Goal: Information Seeking & Learning: Learn about a topic

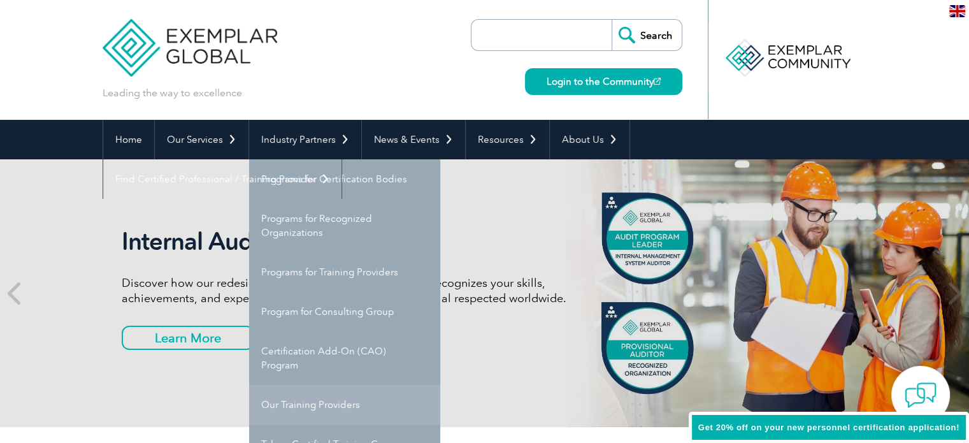
click at [309, 406] on link "Our Training Providers" at bounding box center [344, 404] width 191 height 39
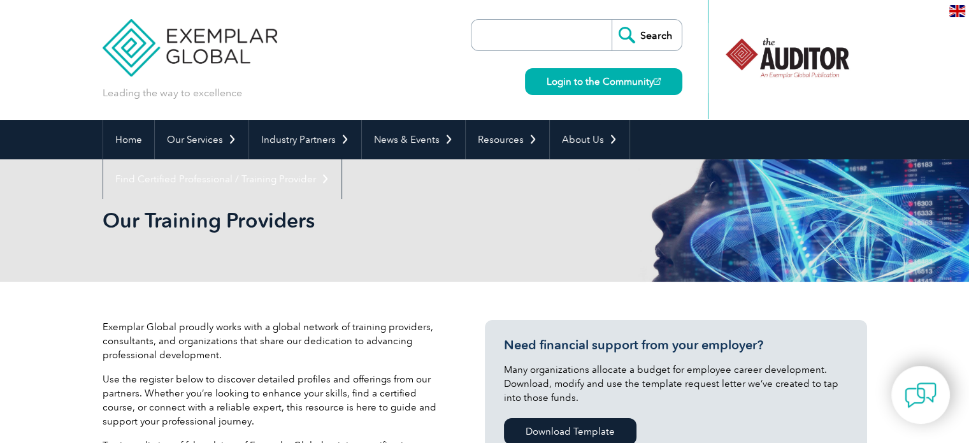
scroll to position [255, 0]
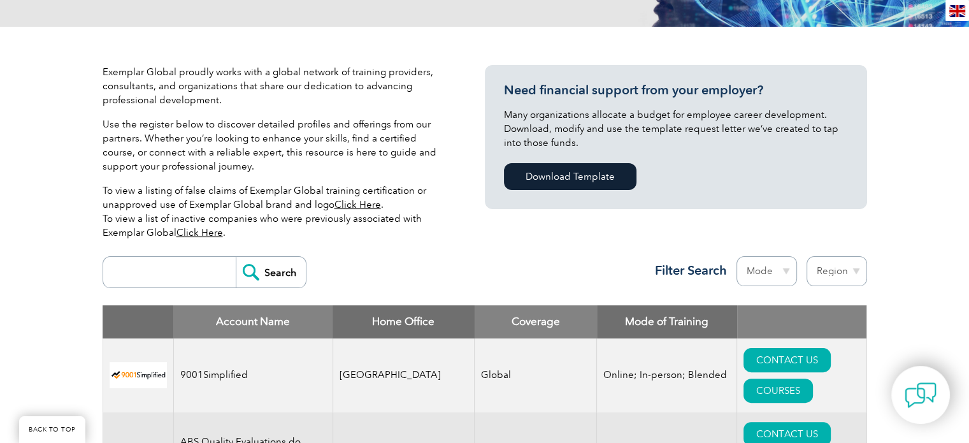
click at [136, 269] on input "search" at bounding box center [173, 272] width 126 height 31
type input "ae"
click at [236, 257] on input "Search" at bounding box center [271, 272] width 70 height 31
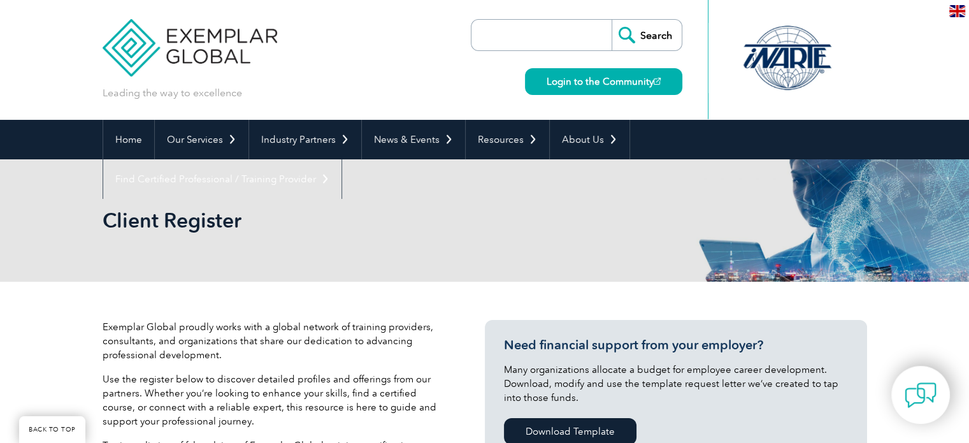
scroll to position [255, 0]
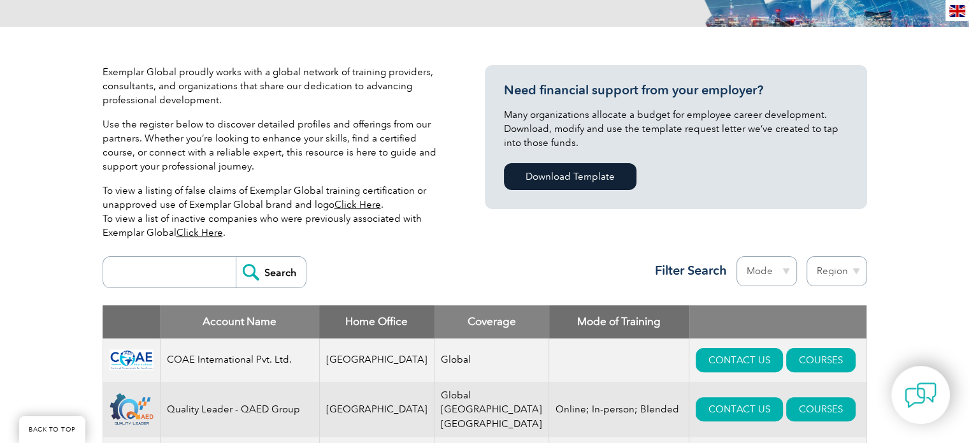
click at [166, 270] on input "search" at bounding box center [173, 272] width 126 height 31
type input "academy"
click at [236, 257] on input "Search" at bounding box center [271, 272] width 70 height 31
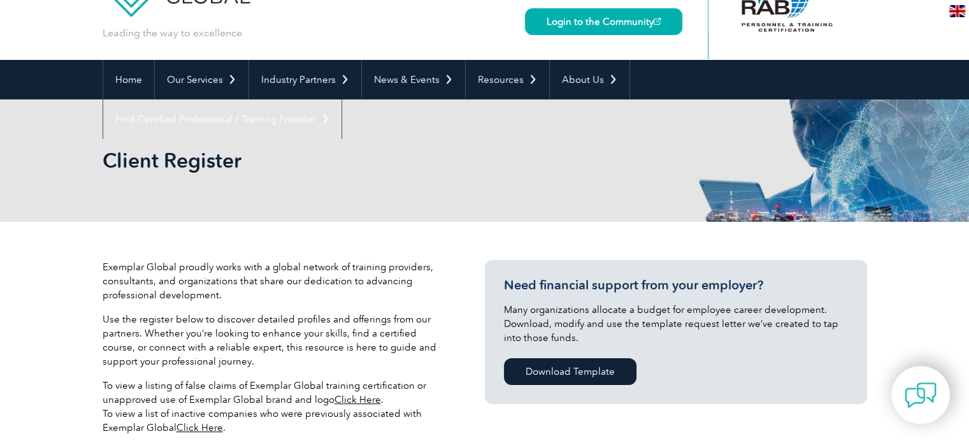
scroll to position [255, 0]
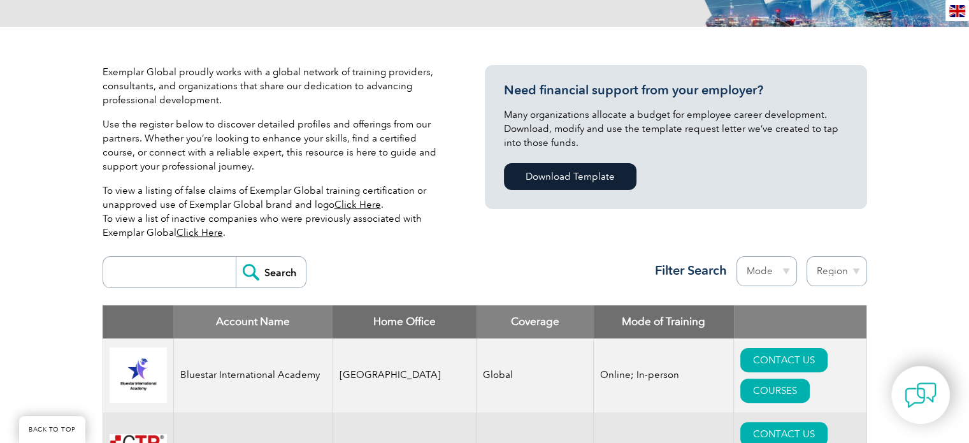
click at [145, 270] on input "search" at bounding box center [173, 272] width 126 height 31
type input "ace"
click at [236, 257] on input "Search" at bounding box center [271, 272] width 70 height 31
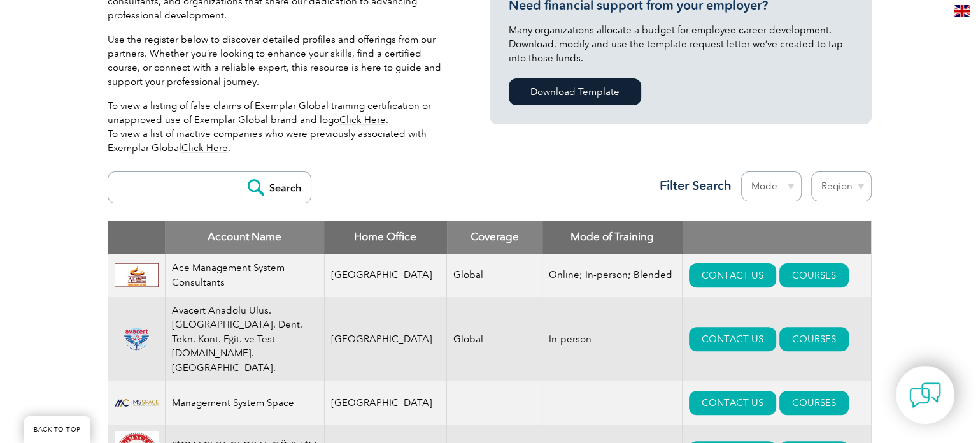
scroll to position [509, 0]
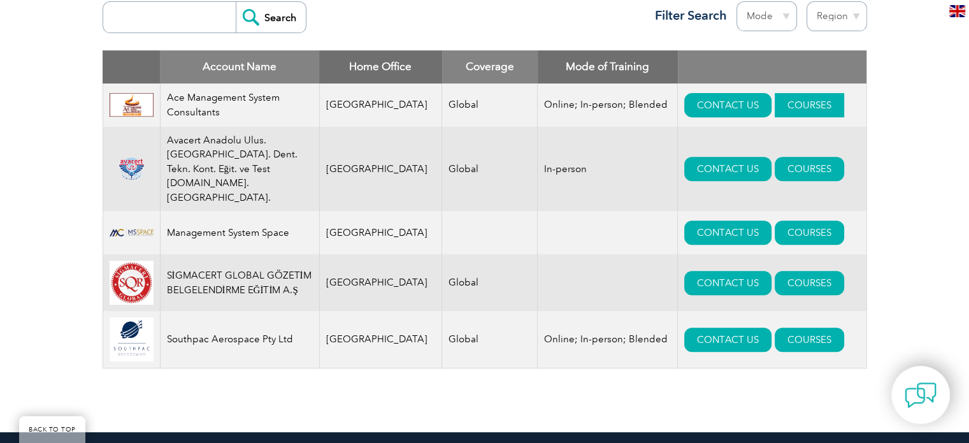
click at [790, 105] on link "COURSES" at bounding box center [808, 105] width 69 height 24
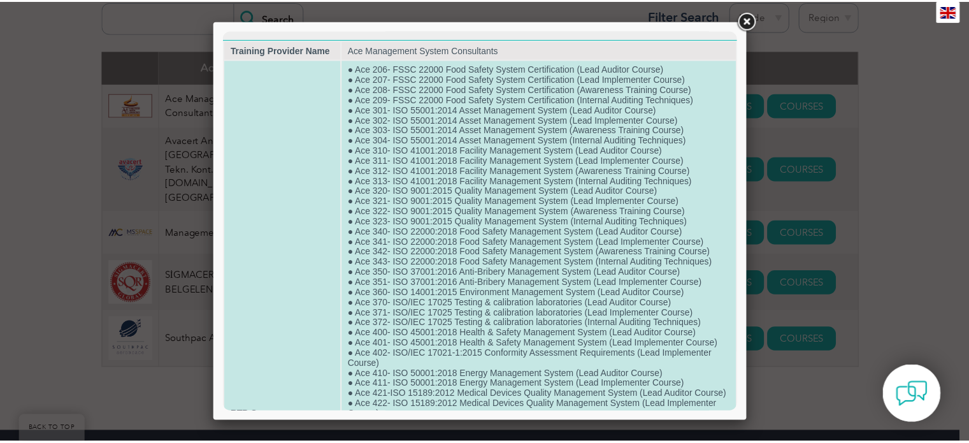
scroll to position [0, 0]
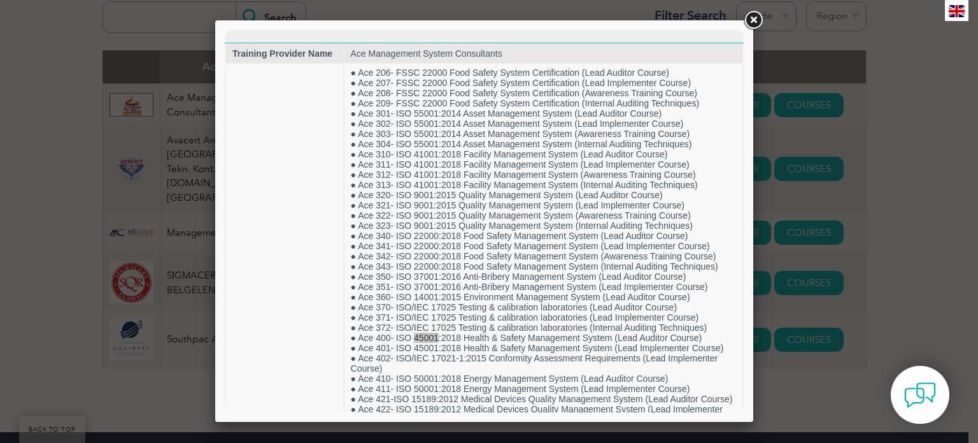
click at [751, 18] on link at bounding box center [753, 20] width 23 height 23
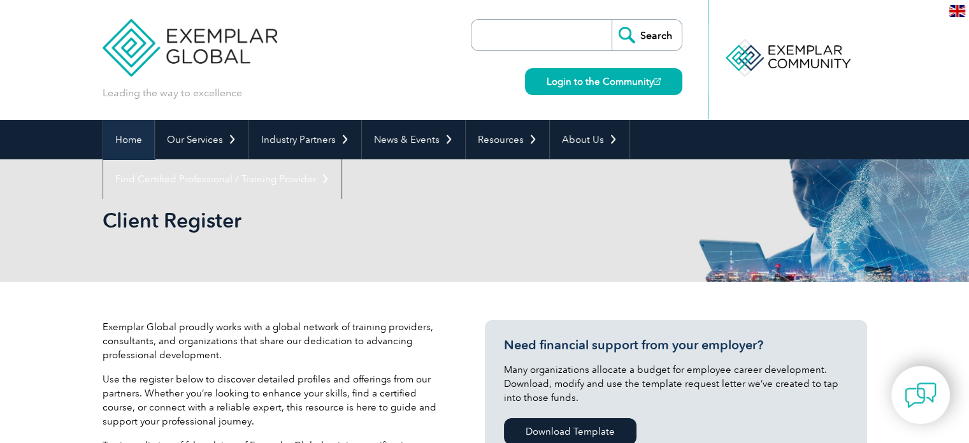
click at [135, 143] on link "Home" at bounding box center [128, 139] width 51 height 39
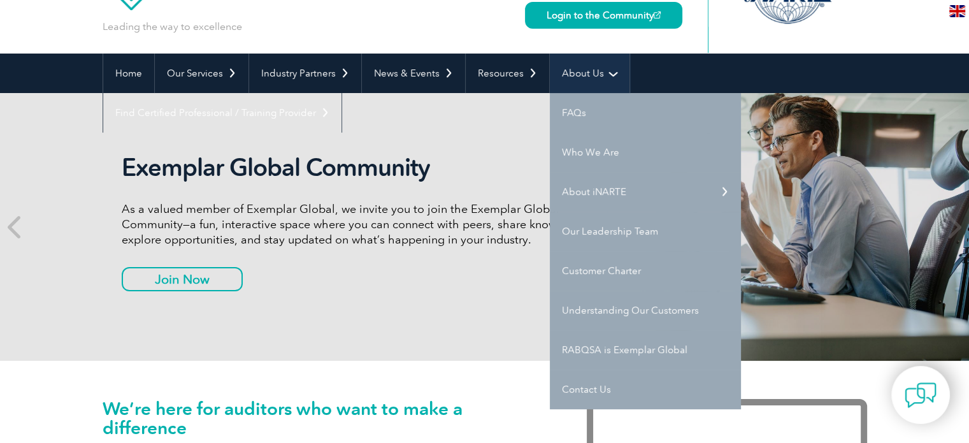
click at [586, 75] on link "About Us" at bounding box center [590, 72] width 80 height 39
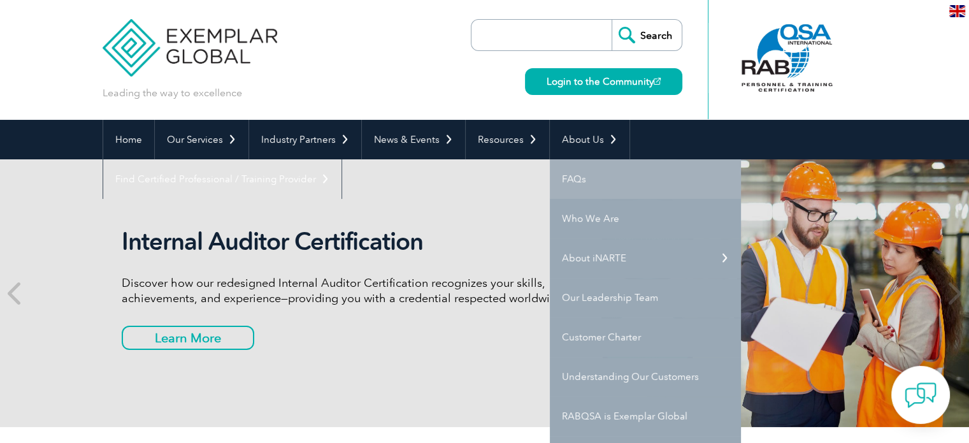
click at [560, 181] on link "FAQs" at bounding box center [645, 178] width 191 height 39
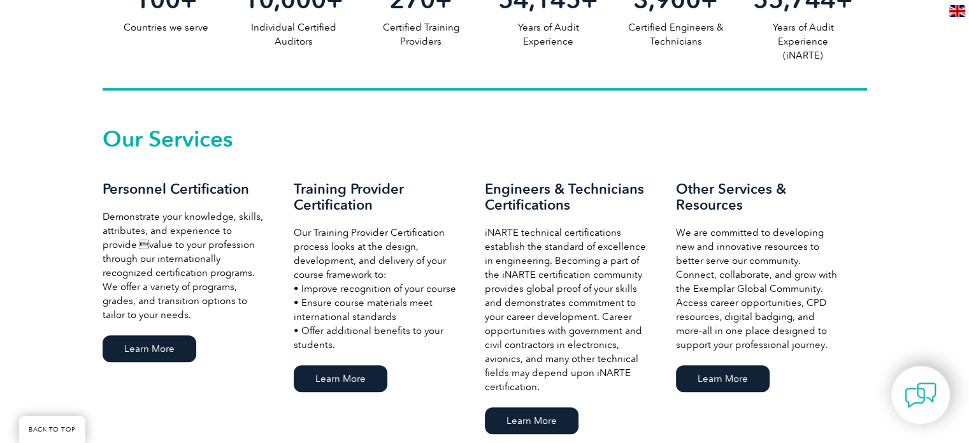
scroll to position [1019, 0]
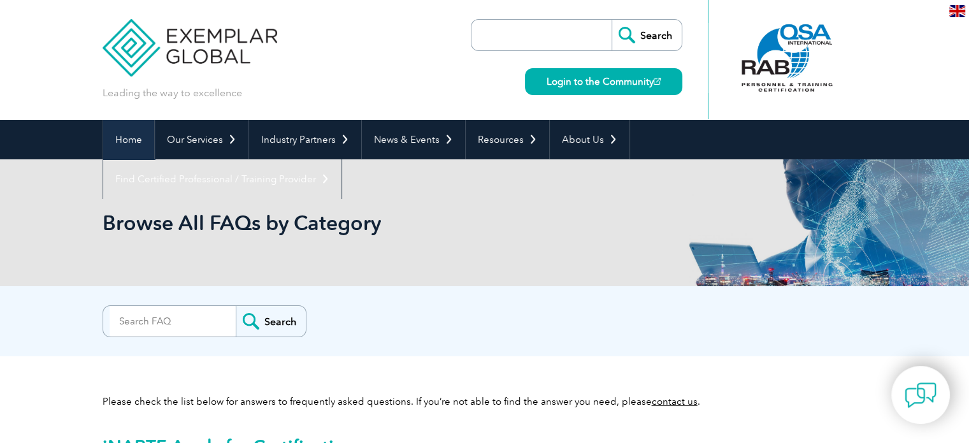
click at [135, 139] on link "Home" at bounding box center [128, 139] width 51 height 39
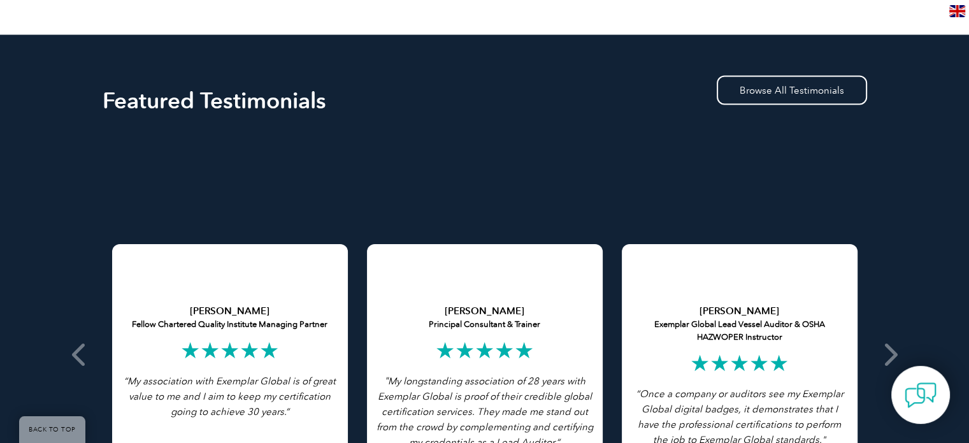
scroll to position [2613, 0]
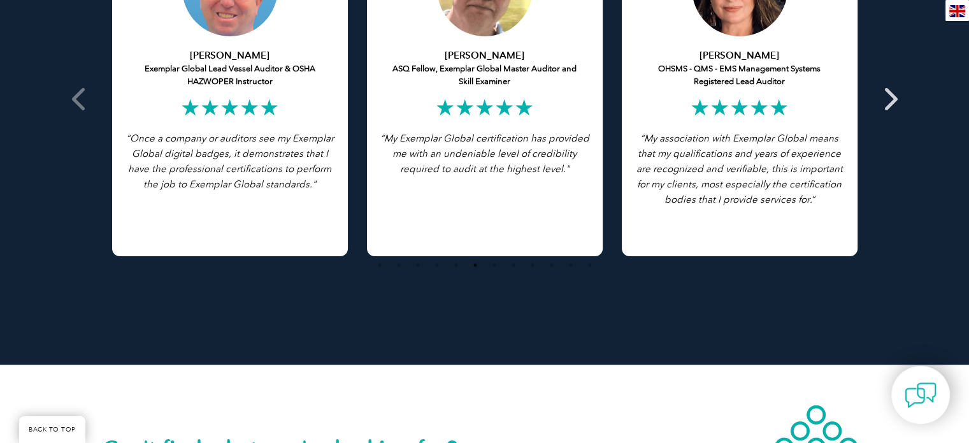
click at [890, 99] on icon at bounding box center [889, 99] width 16 height 0
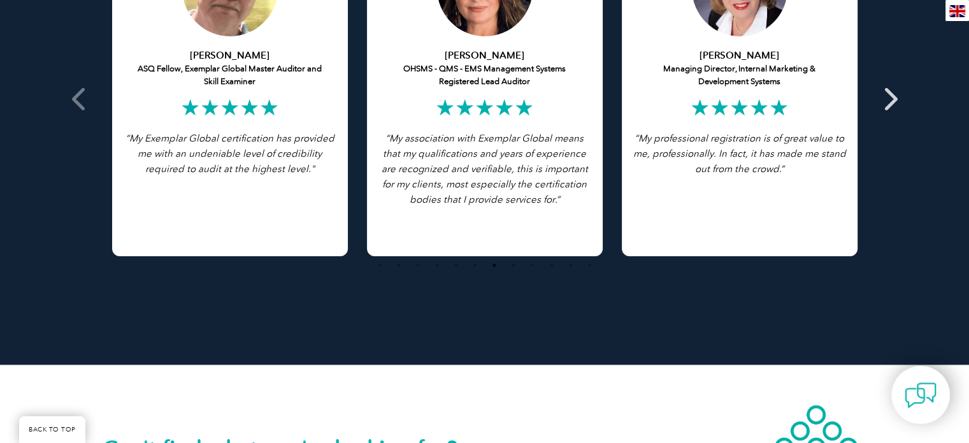
click at [890, 99] on icon at bounding box center [889, 99] width 16 height 0
click at [892, 99] on icon at bounding box center [889, 99] width 16 height 0
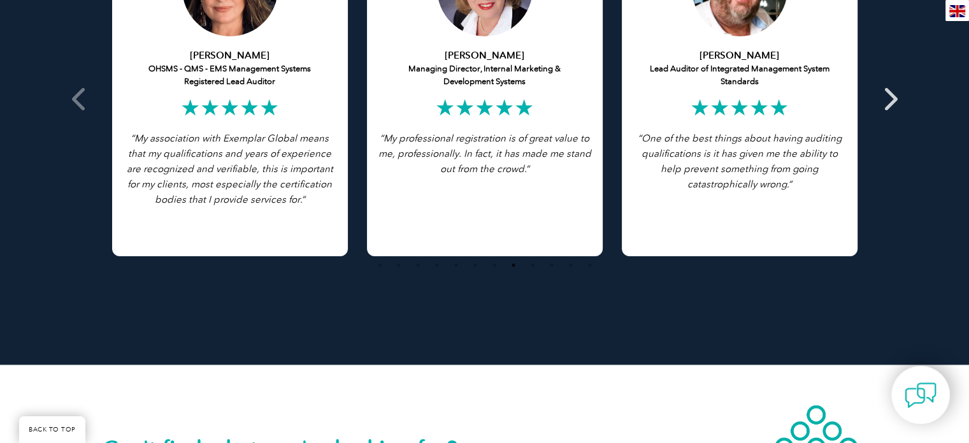
click at [891, 99] on icon at bounding box center [889, 99] width 16 height 0
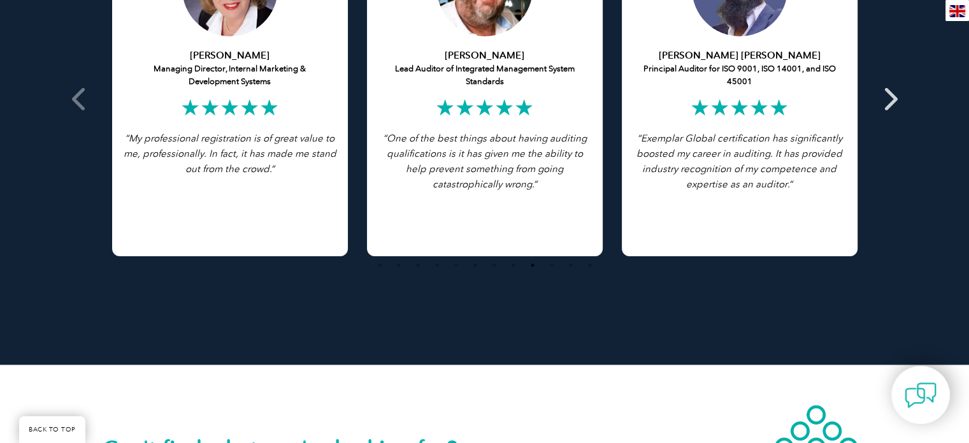
scroll to position [2359, 0]
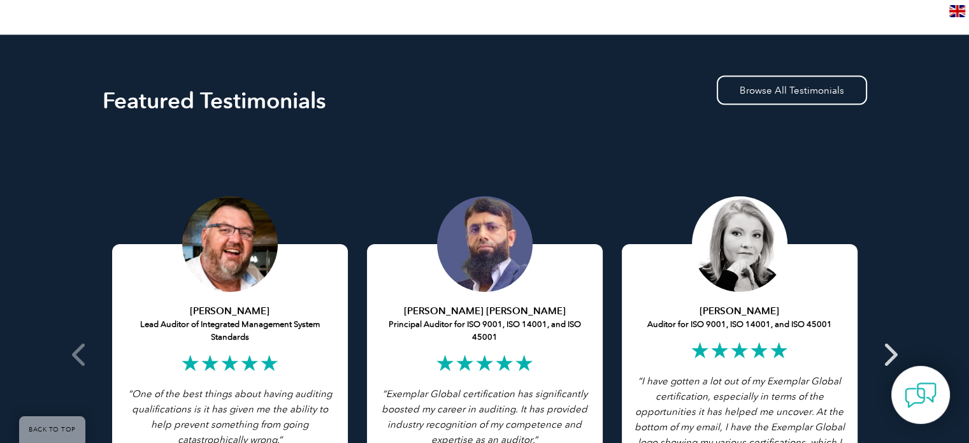
click at [890, 353] on icon at bounding box center [889, 353] width 16 height 0
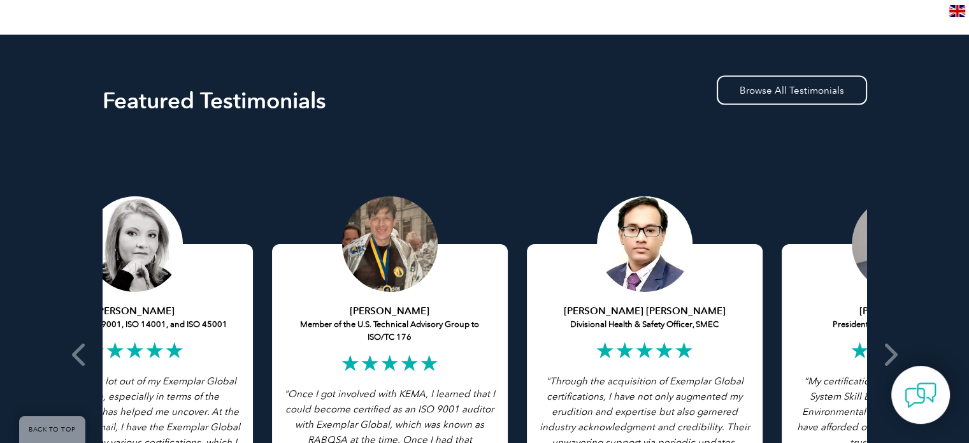
drag, startPoint x: 731, startPoint y: 336, endPoint x: 647, endPoint y: 343, distance: 84.4
click at [387, 336] on h5 "Brad Savage Member of the U.S. Technical Advisory Group to ISO/TC 176" at bounding box center [389, 323] width 217 height 39
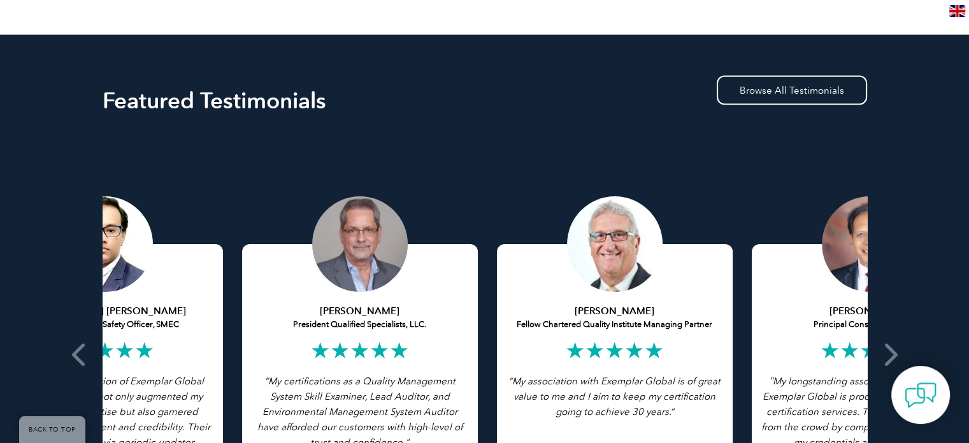
drag, startPoint x: 802, startPoint y: 353, endPoint x: 127, endPoint y: 355, distance: 675.0
click at [130, 355] on h2 "★★★★★" at bounding box center [105, 350] width 217 height 20
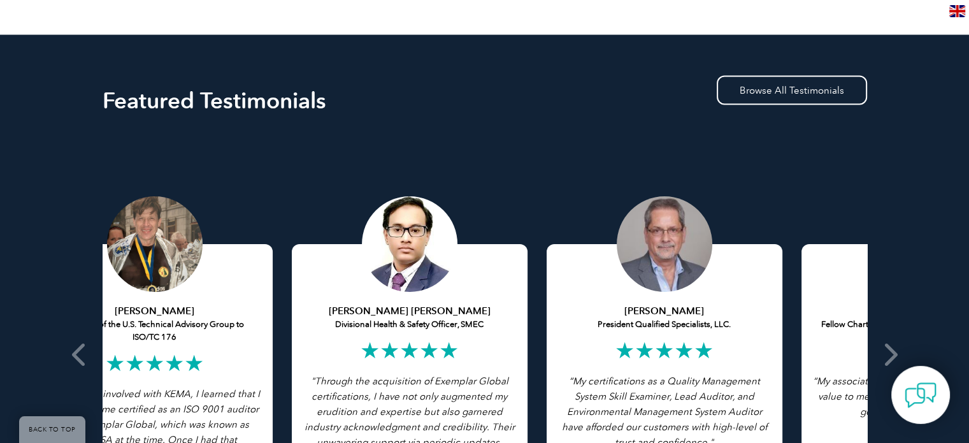
drag, startPoint x: 767, startPoint y: 356, endPoint x: 283, endPoint y: 350, distance: 484.0
click at [556, 351] on h2 "★★★★★" at bounding box center [664, 350] width 217 height 20
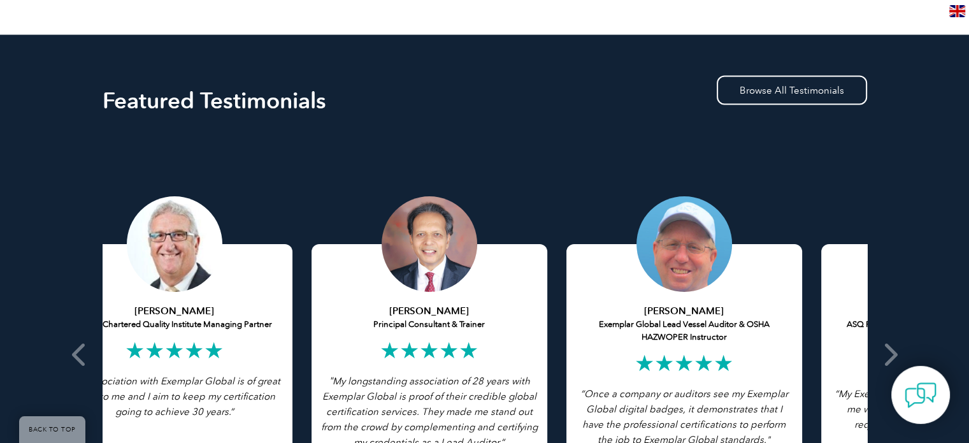
drag, startPoint x: 699, startPoint y: 373, endPoint x: 148, endPoint y: 366, distance: 551.5
click at [144, 371] on div "David Ingham Fellow Chartered Quality Institute Managing Partner ★★★★★ “My asso…" at bounding box center [175, 377] width 236 height 267
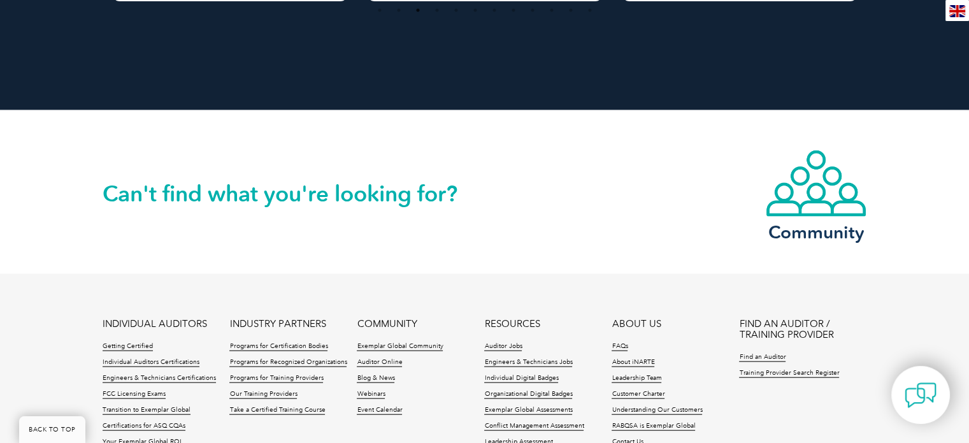
scroll to position [3045, 0]
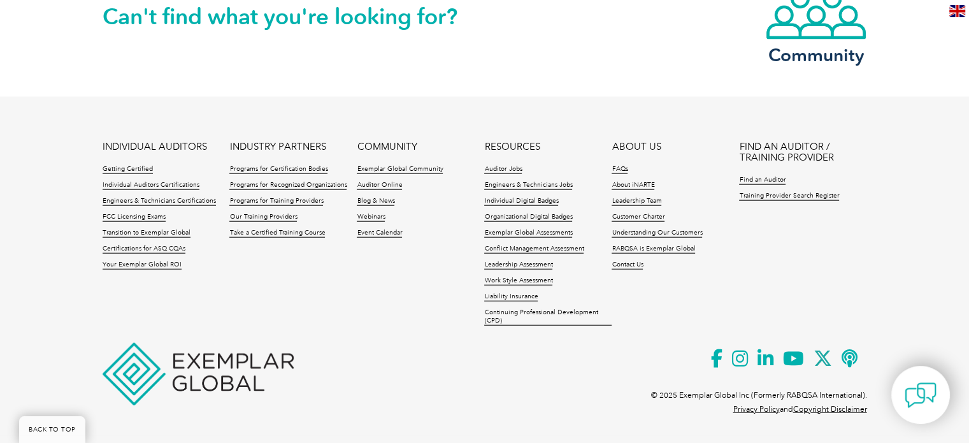
click at [953, 10] on img at bounding box center [957, 11] width 16 height 12
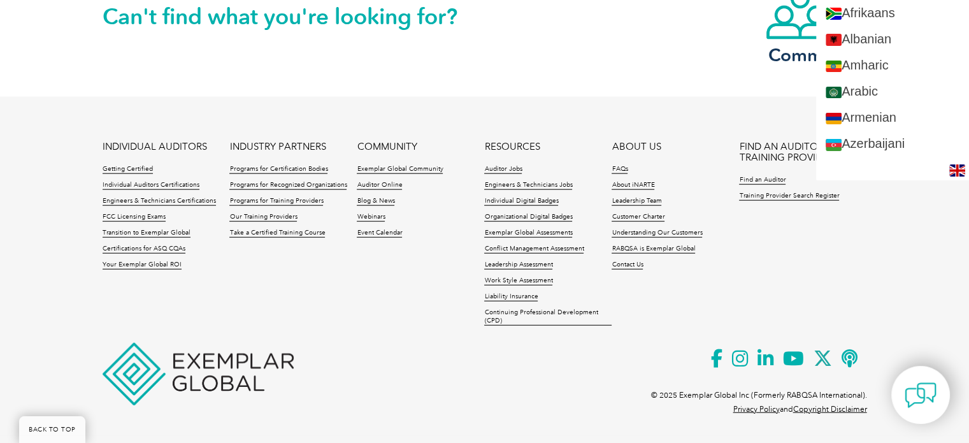
click at [532, 91] on div "Can't find what you're looking for? Community" at bounding box center [485, 15] width 764 height 163
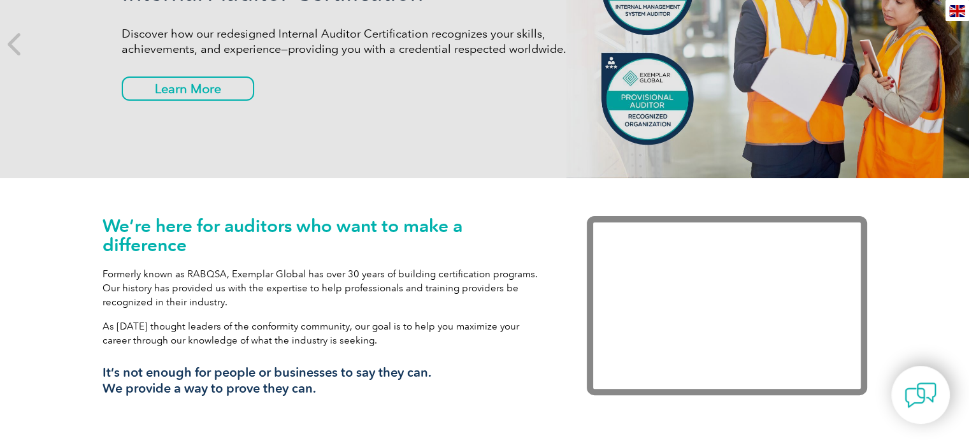
scroll to position [0, 0]
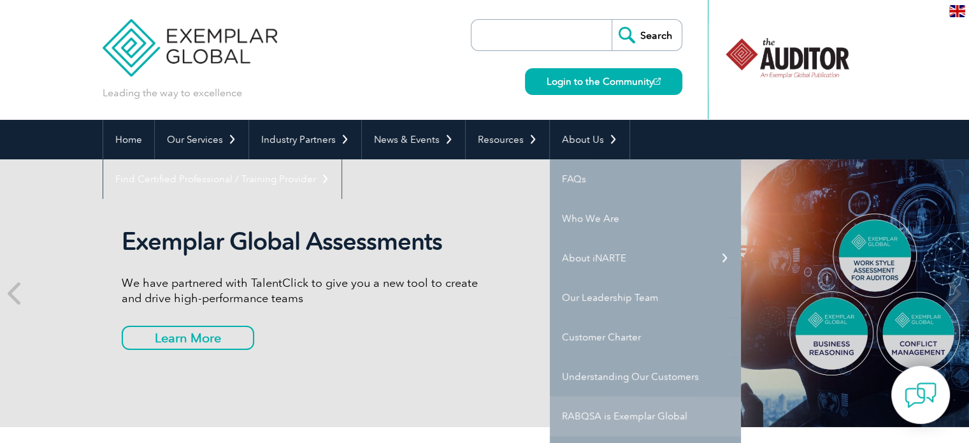
click at [611, 418] on link "RABQSA is Exemplar Global" at bounding box center [645, 415] width 191 height 39
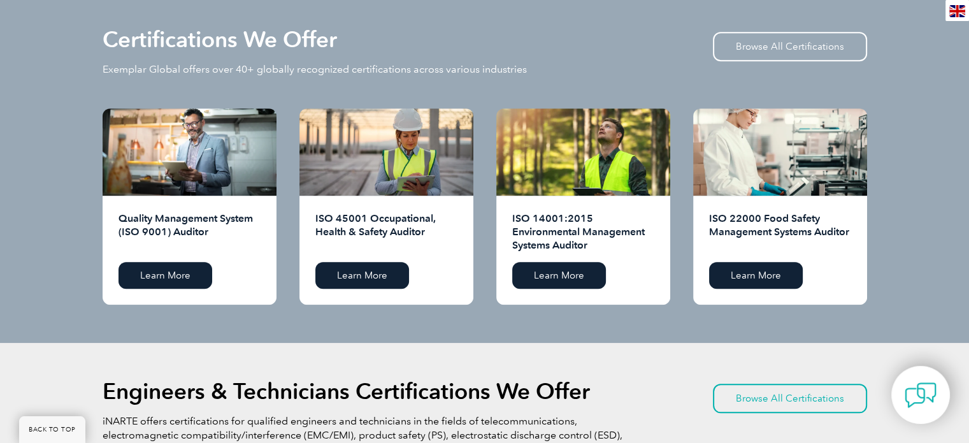
scroll to position [1528, 0]
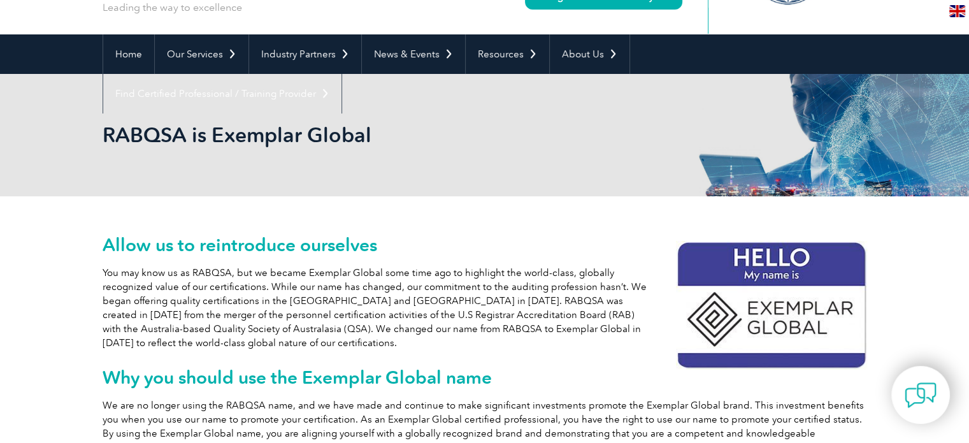
scroll to position [340, 0]
